Goal: Task Accomplishment & Management: Manage account settings

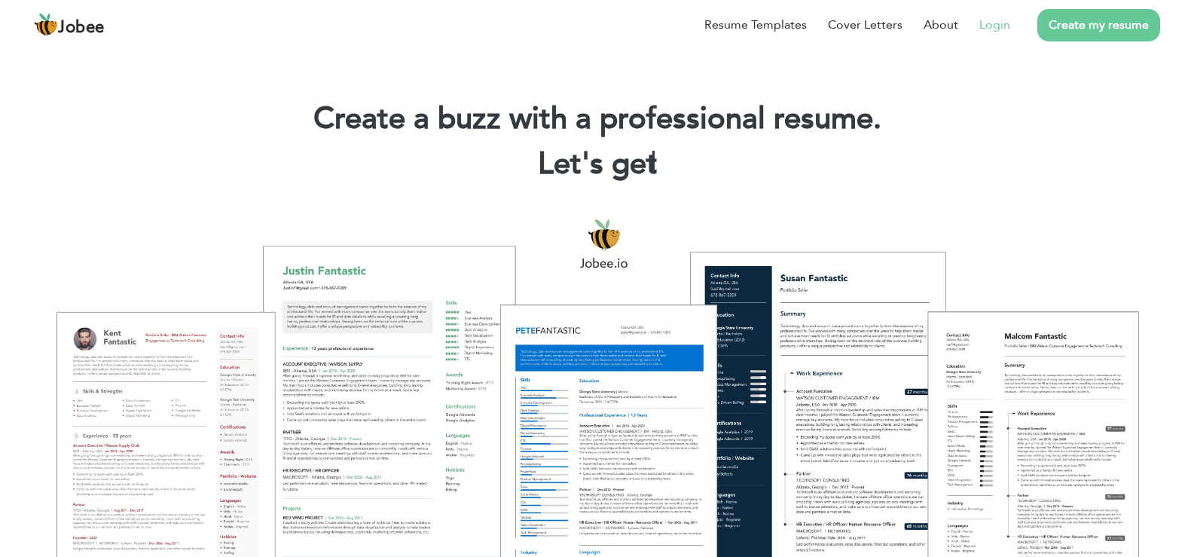
click at [990, 21] on link "Login" at bounding box center [994, 25] width 31 height 18
click at [989, 27] on link "Login" at bounding box center [994, 25] width 31 height 18
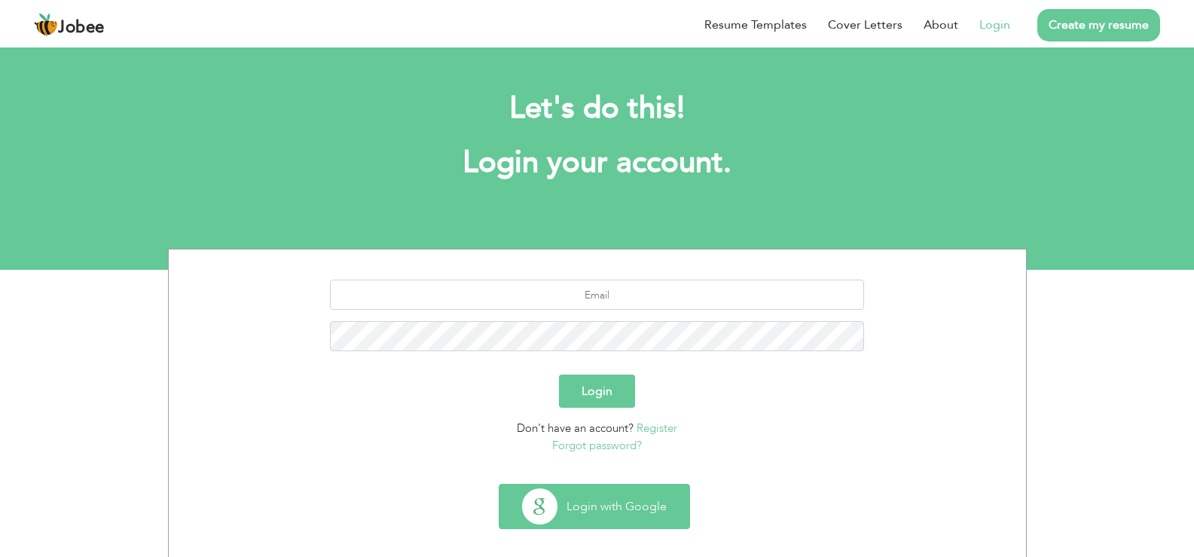
click at [585, 506] on button "Login with Google" at bounding box center [594, 506] width 190 height 44
click at [605, 507] on button "Login with Google" at bounding box center [594, 506] width 190 height 44
